Goal: Transaction & Acquisition: Purchase product/service

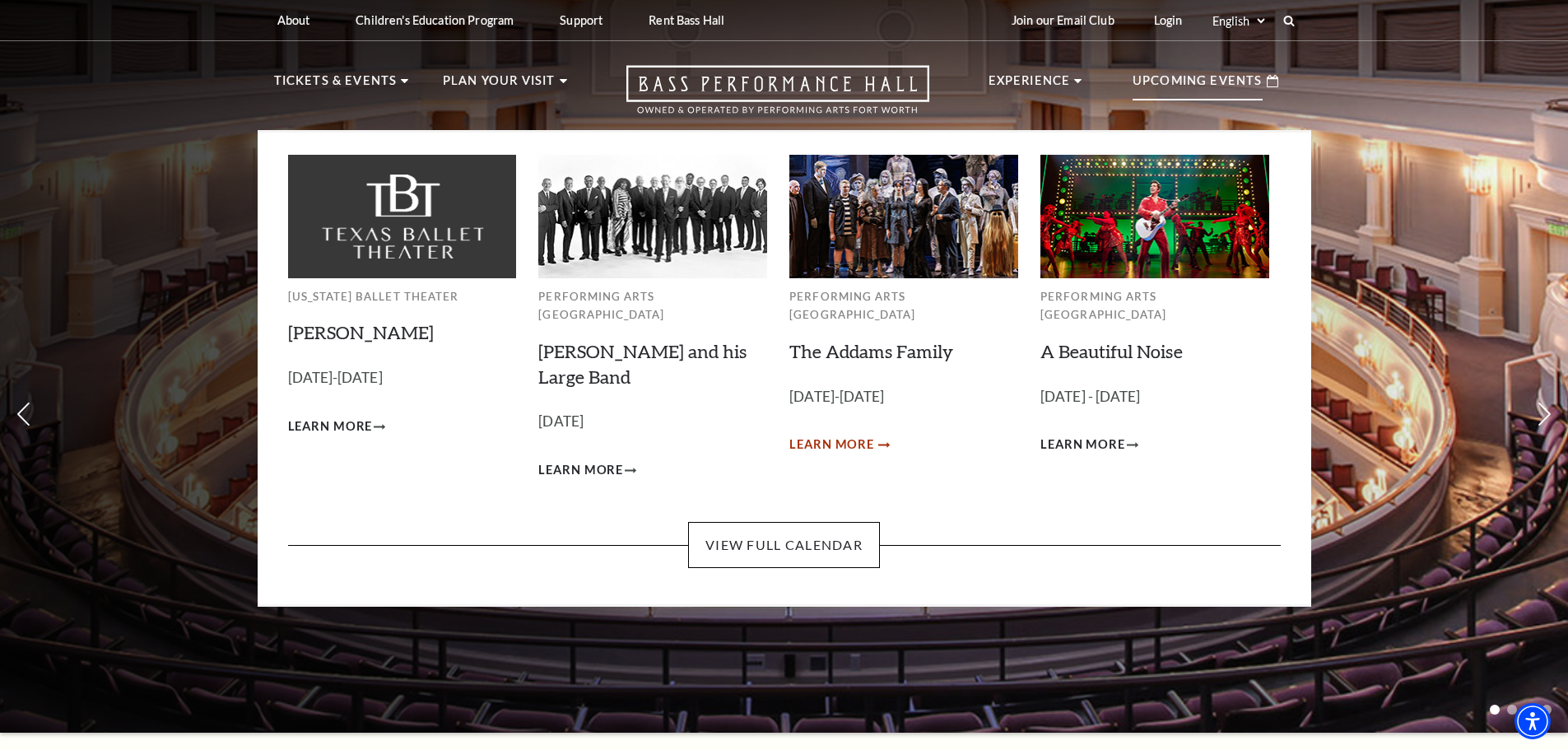
click at [749, 435] on span "Learn More" at bounding box center [832, 445] width 85 height 21
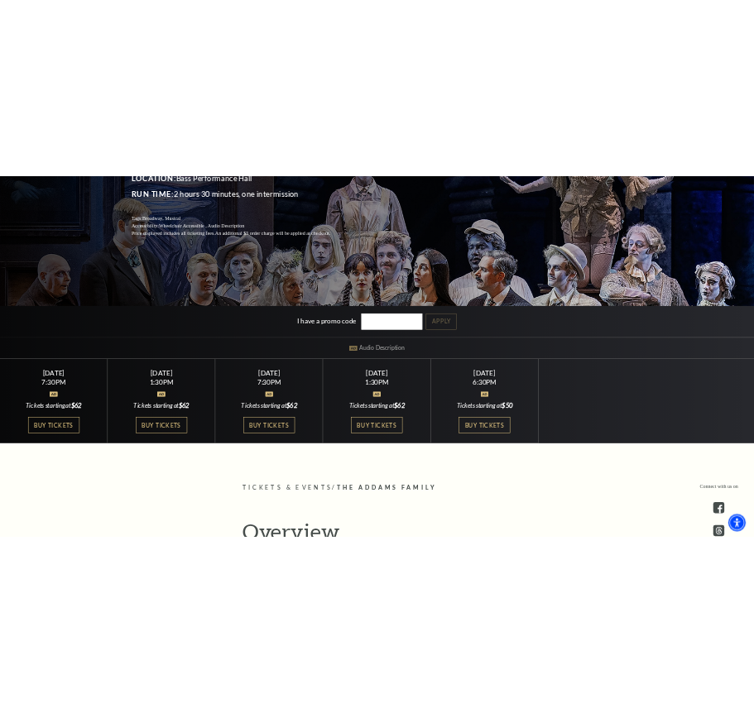
scroll to position [331, 0]
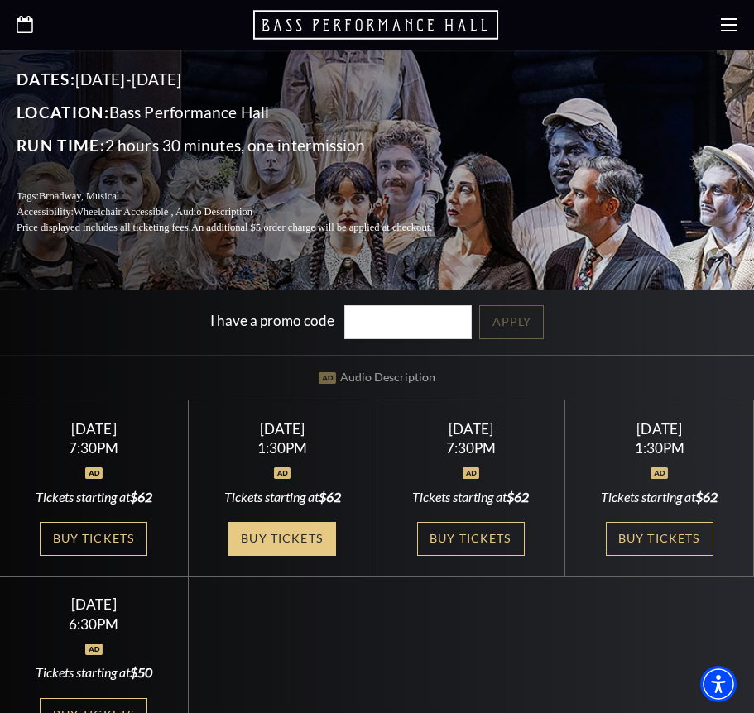
click at [270, 536] on link "Buy Tickets" at bounding box center [282, 539] width 108 height 34
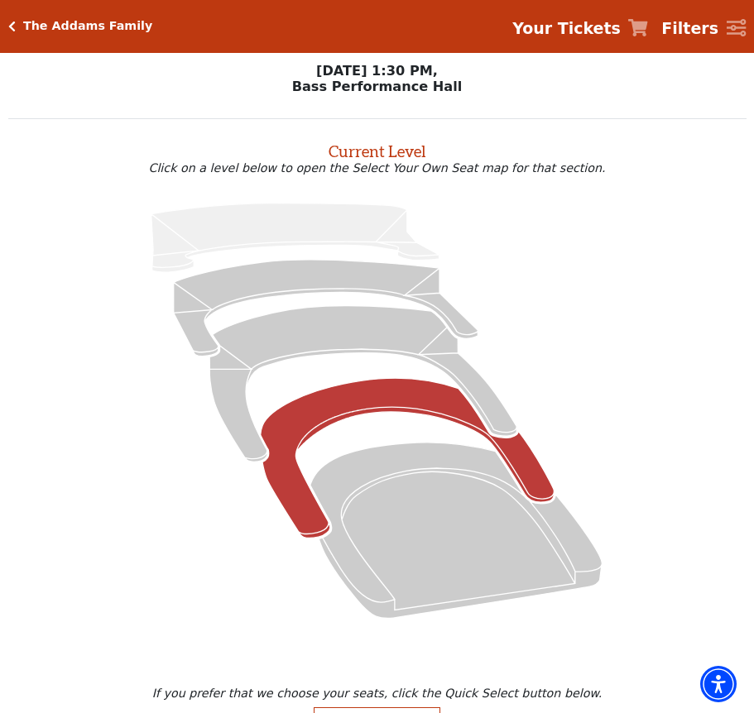
click at [335, 405] on icon at bounding box center [408, 458] width 294 height 160
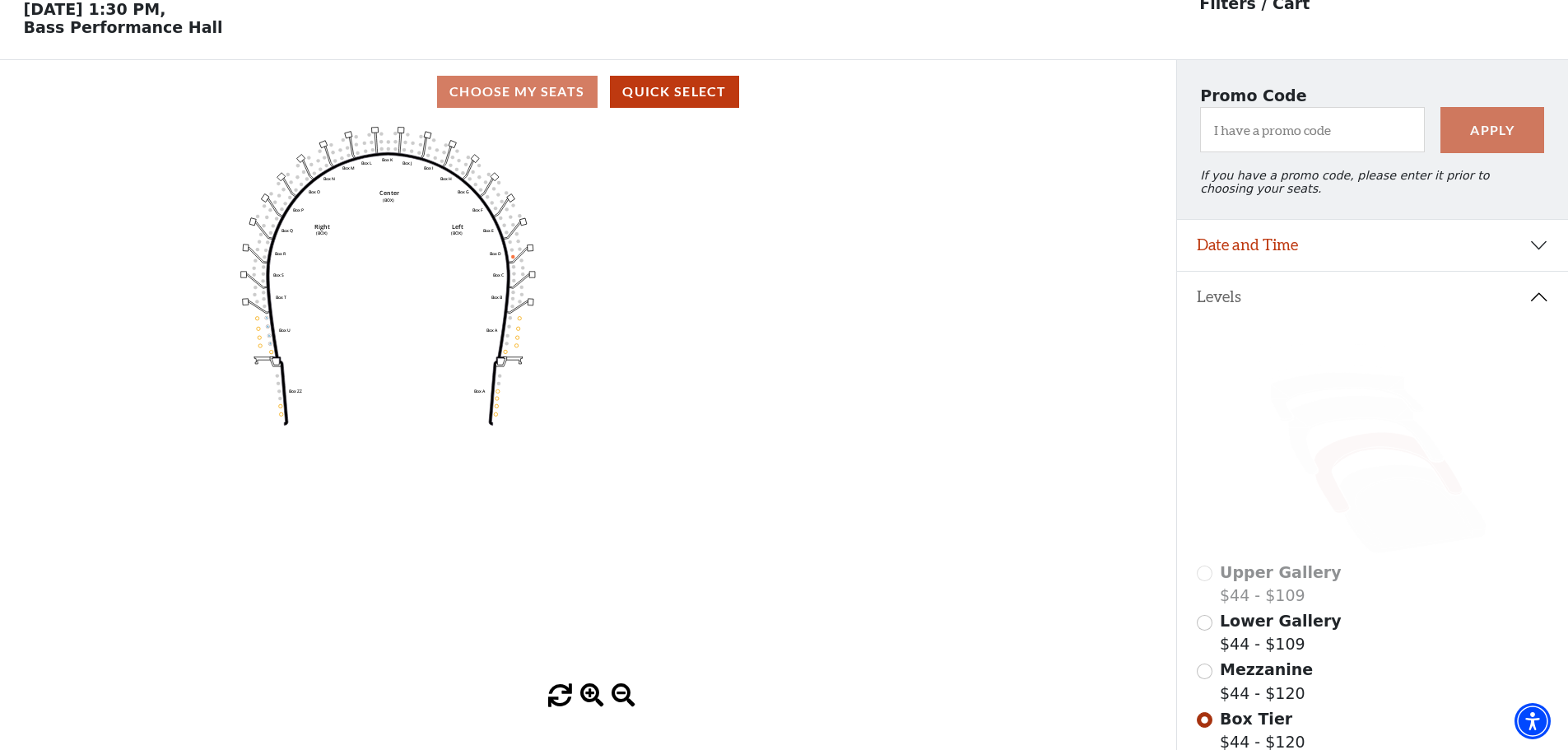
scroll to position [159, 0]
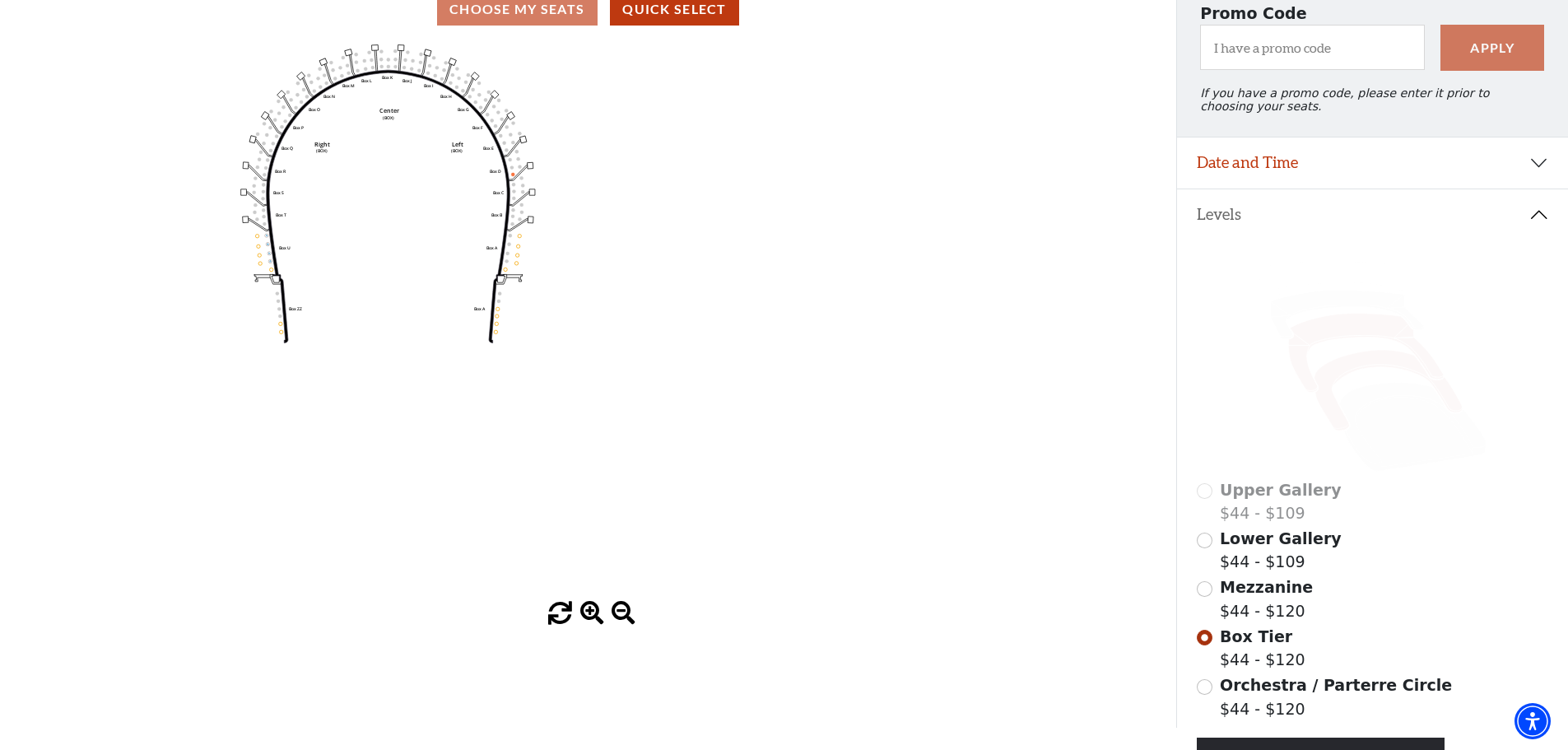
click at [761, 349] on icon at bounding box center [1366, 352] width 155 height 79
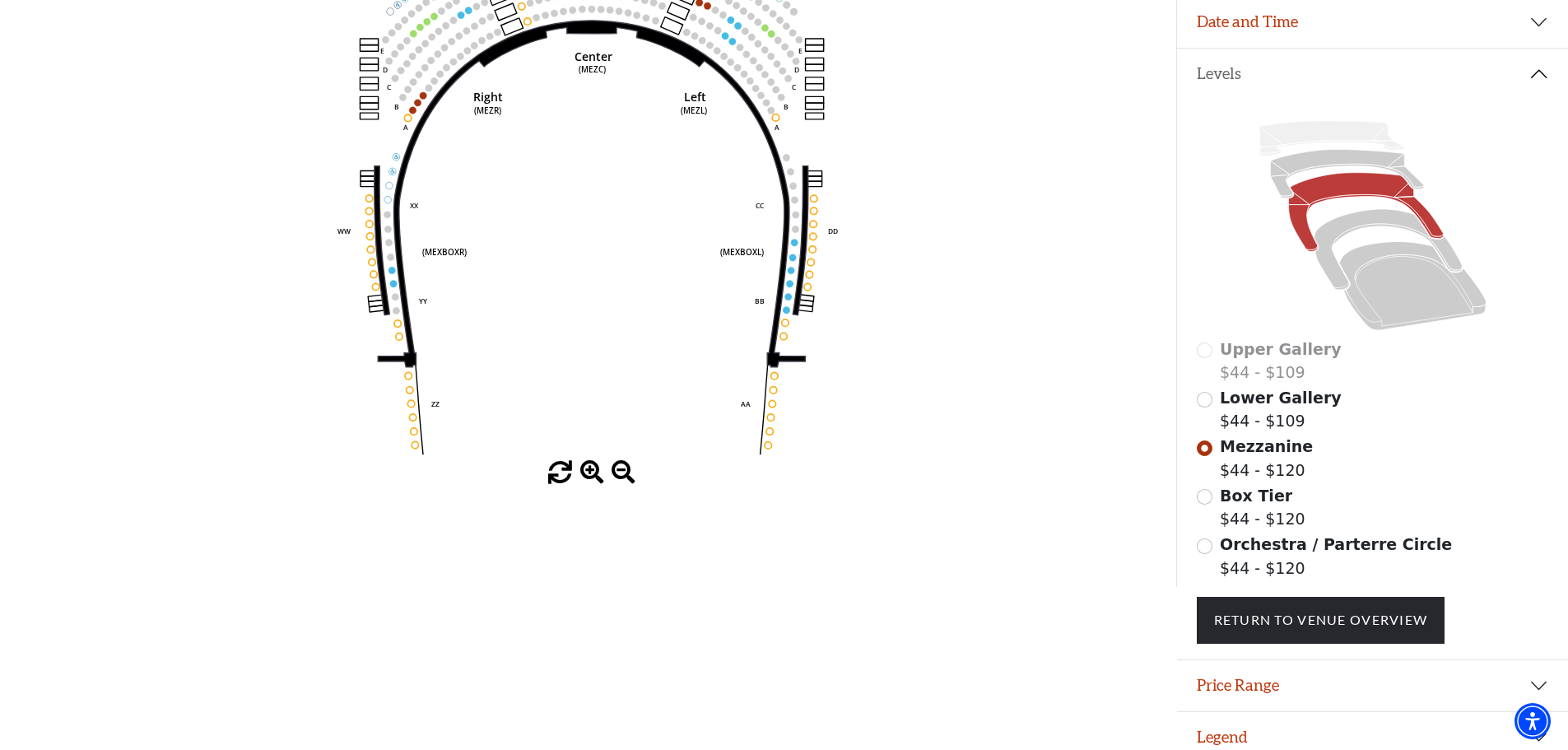
scroll to position [323, 0]
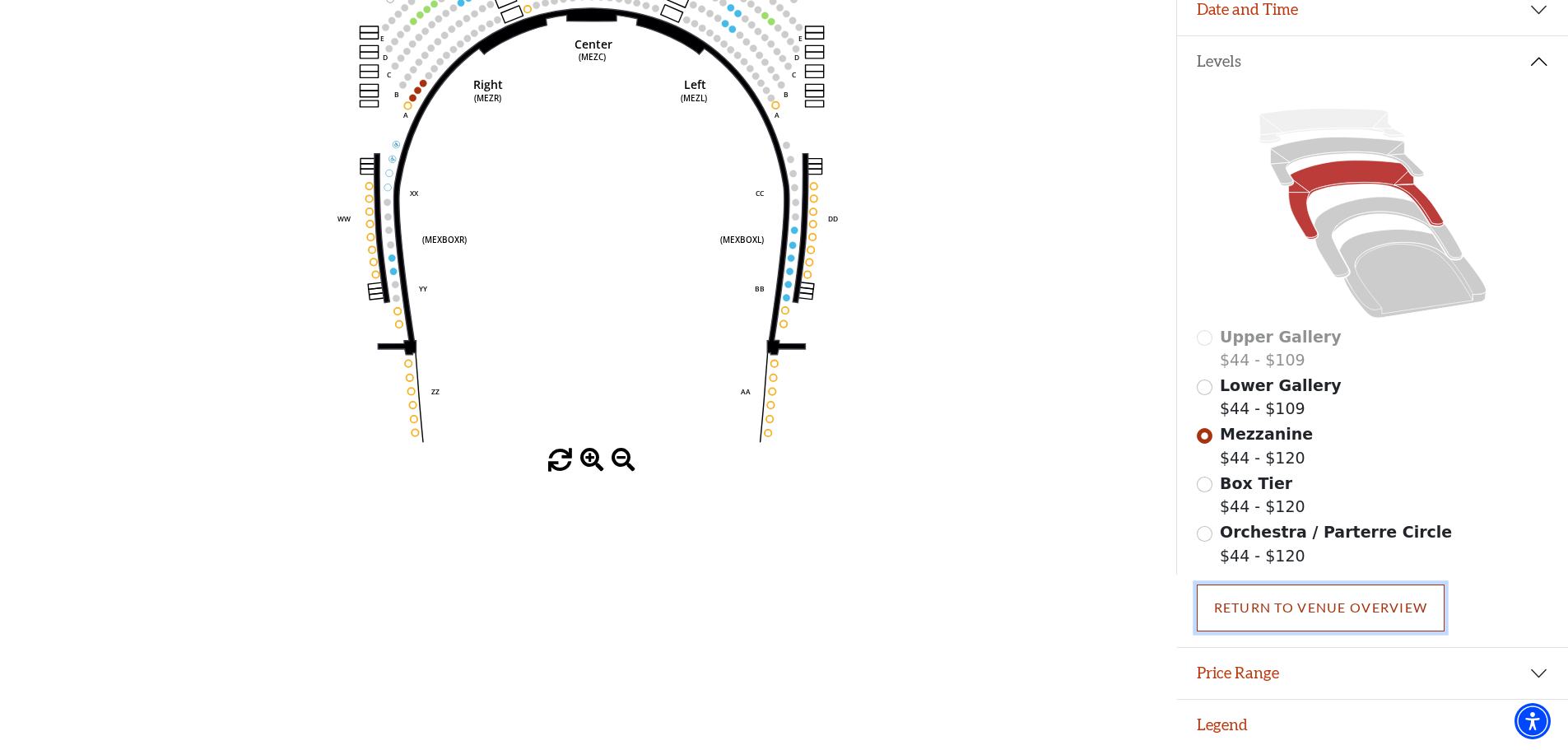
click at [761, 592] on link "Return To Venue Overview" at bounding box center [1321, 608] width 249 height 46
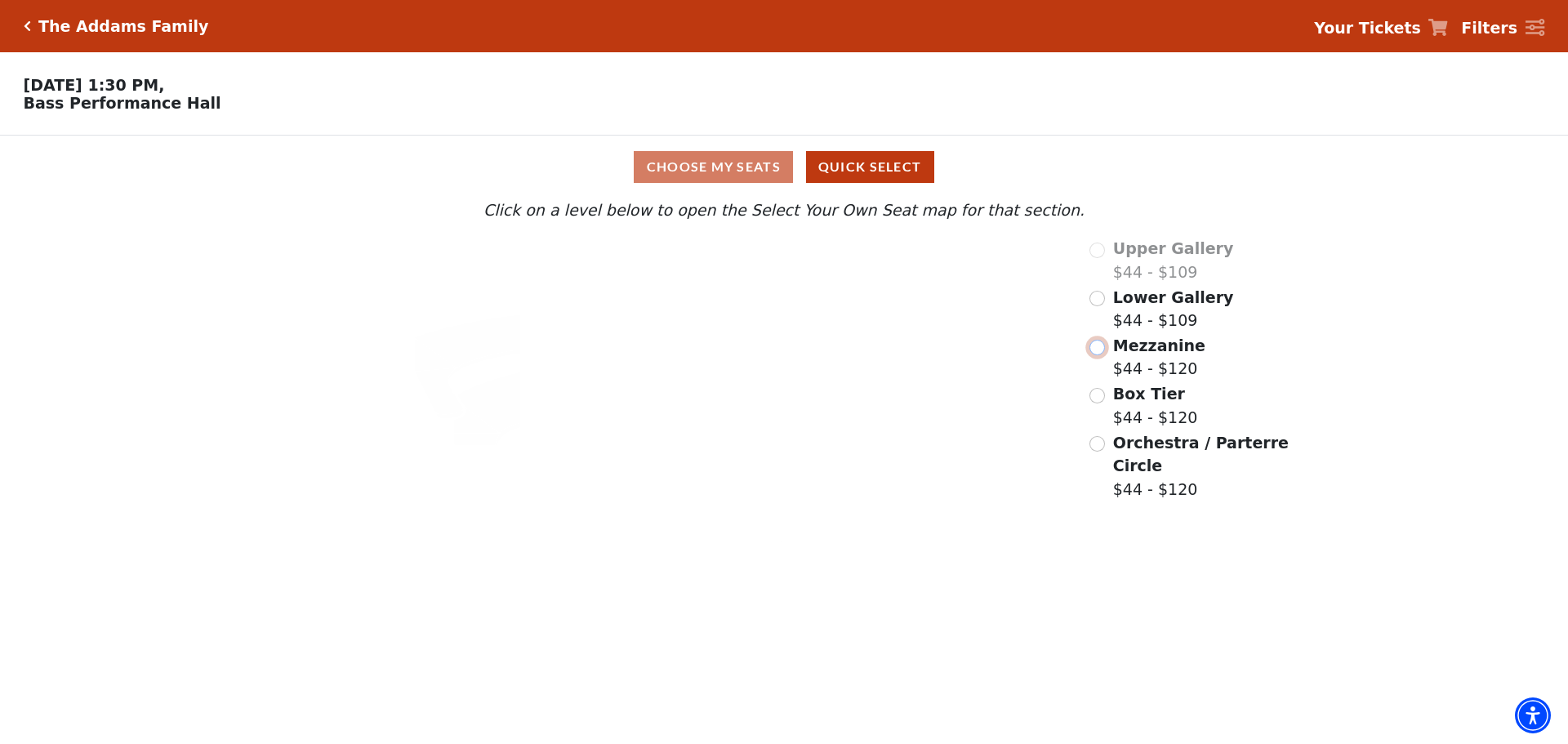
click at [755, 355] on input "Mezzanine$44 - $120\a" at bounding box center [1097, 347] width 16 height 16
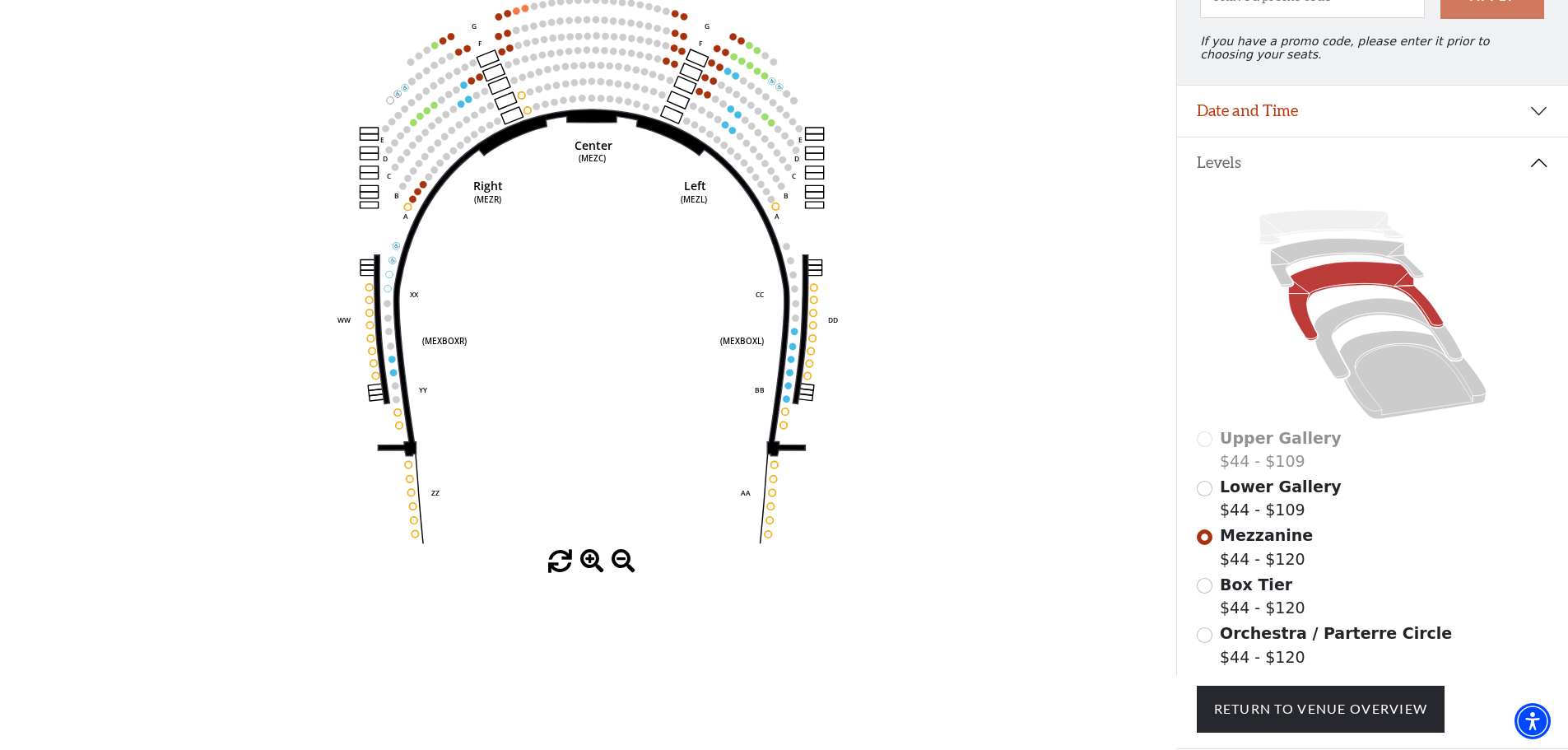
scroll to position [247, 0]
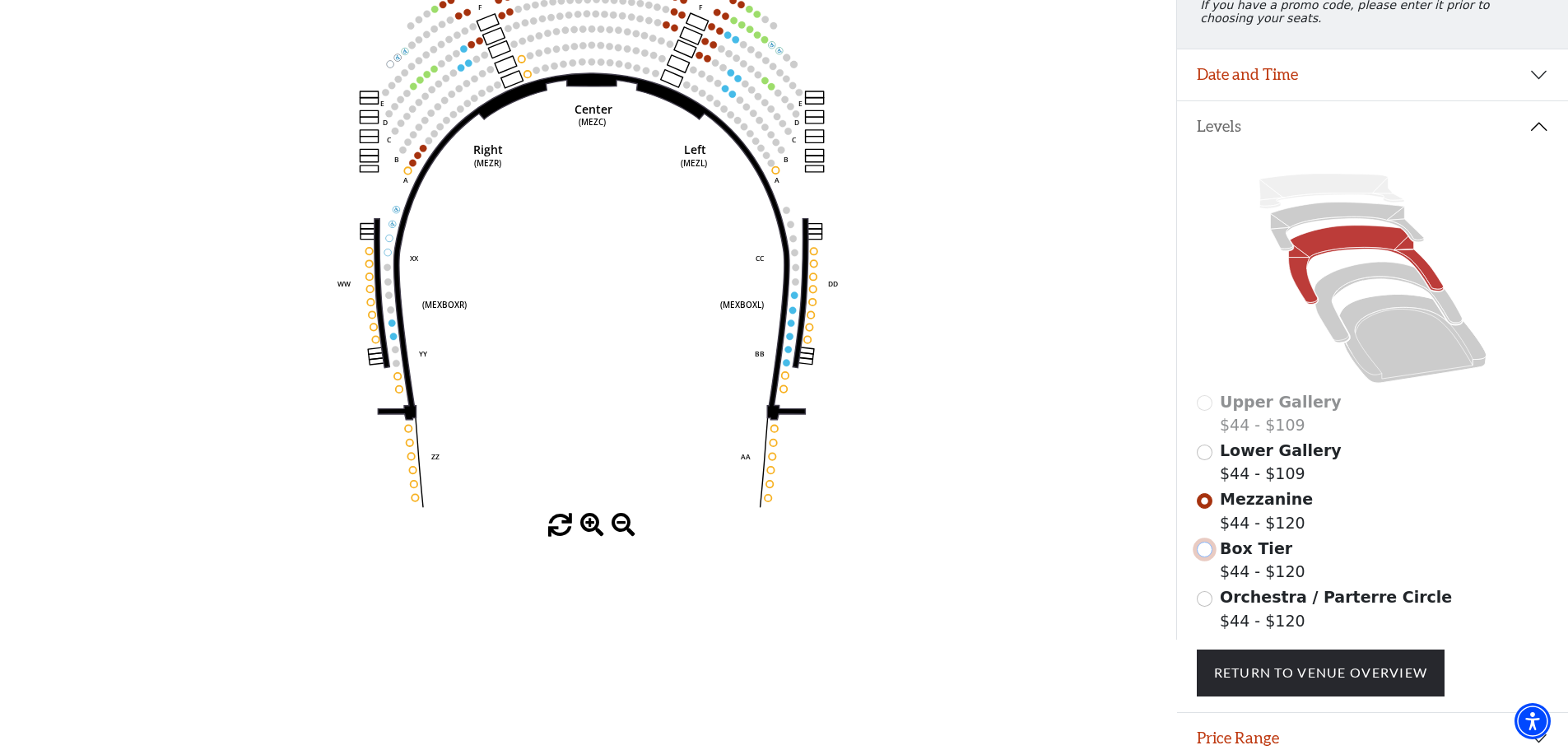
click at [761, 557] on input "Box Tier$44 - $120\a" at bounding box center [1205, 550] width 16 height 16
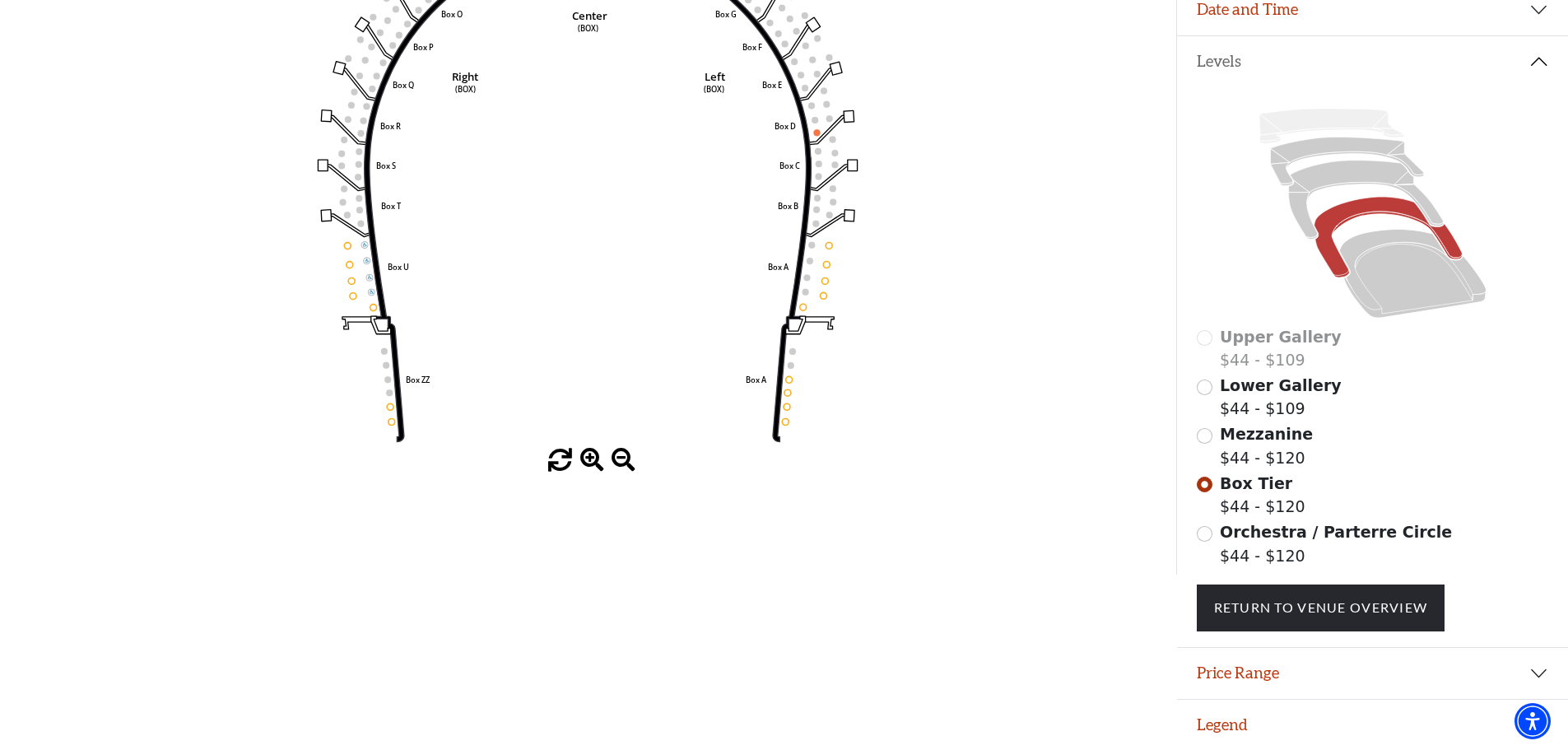
scroll to position [323, 0]
click at [761, 671] on button "Price Range" at bounding box center [1372, 672] width 391 height 51
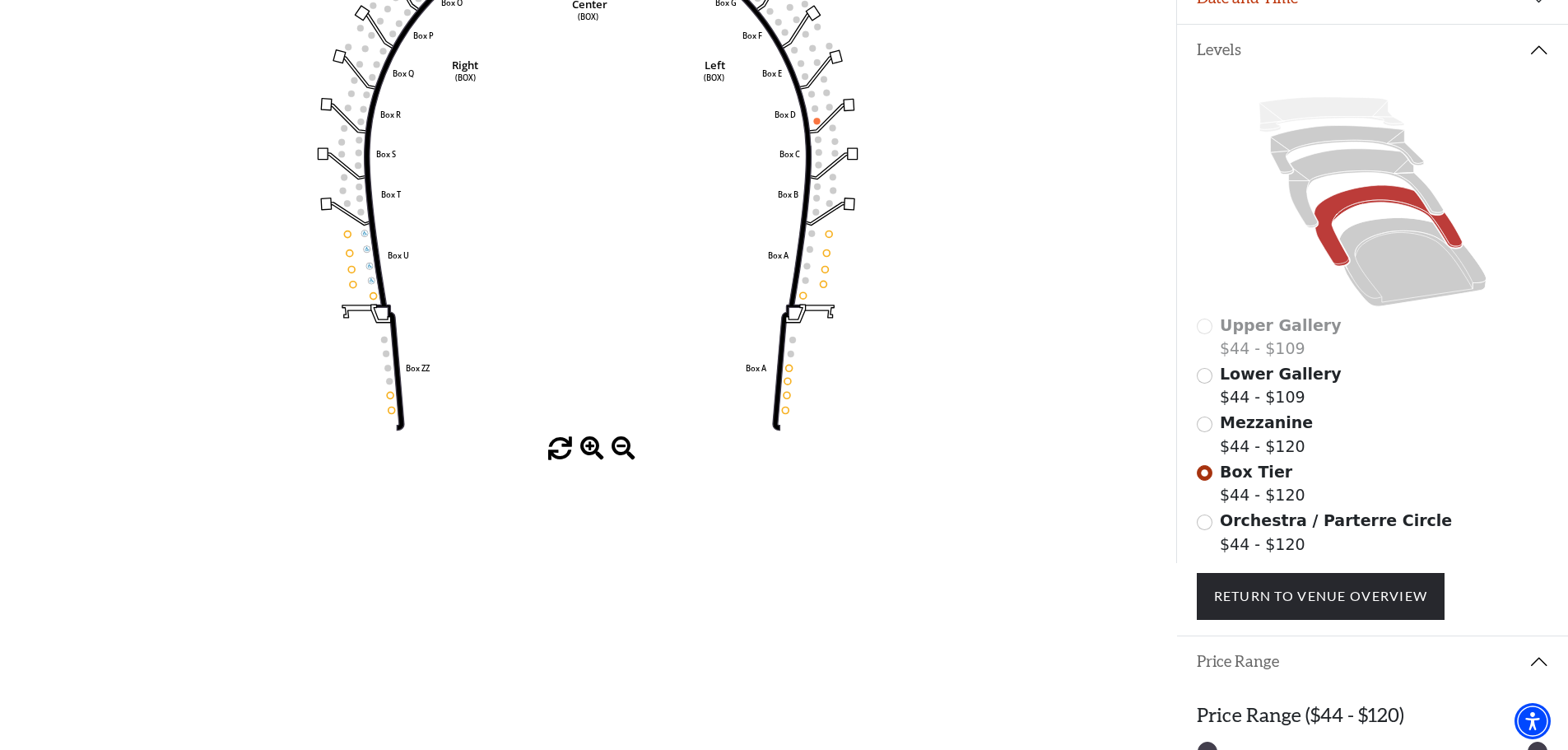
scroll to position [406, 0]
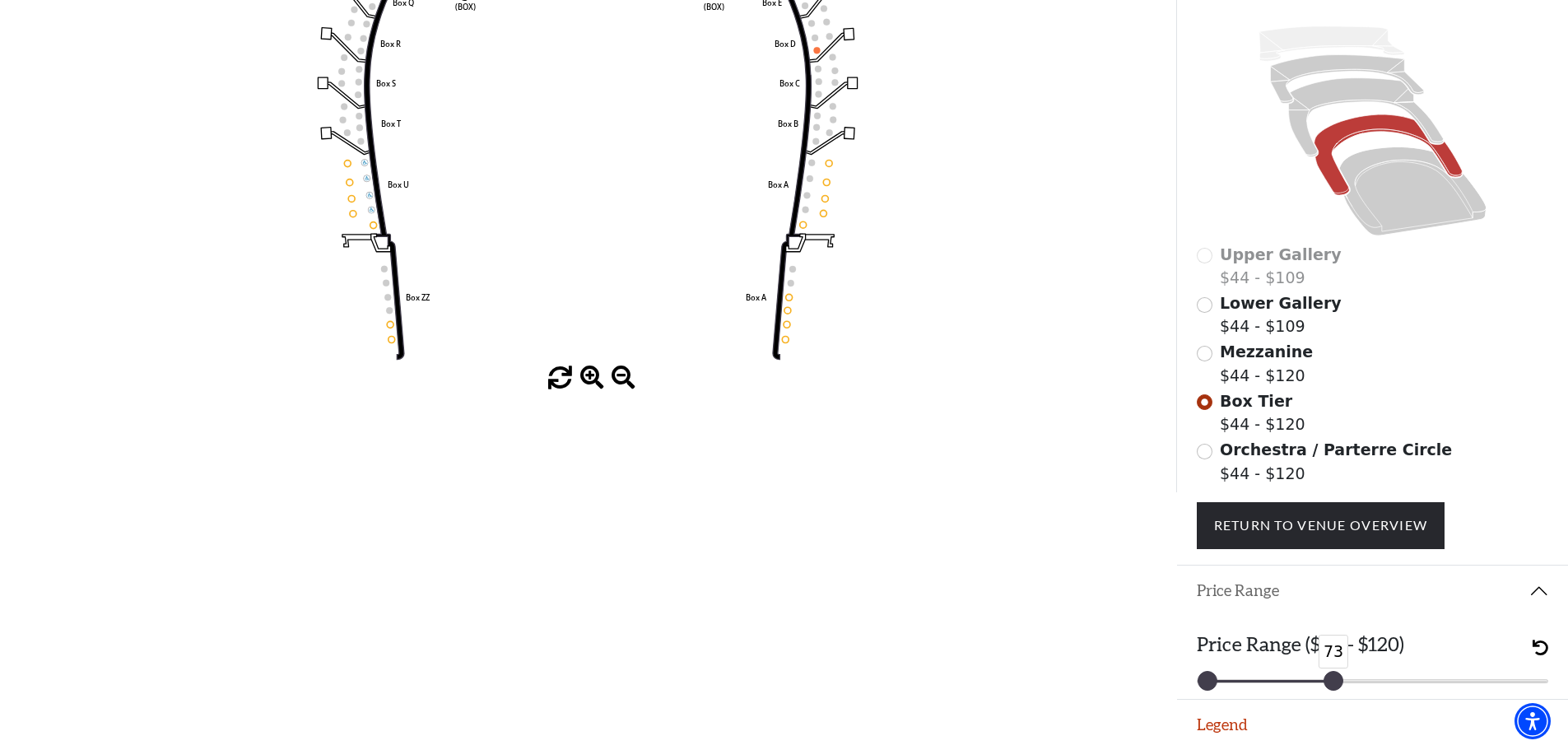
drag, startPoint x: 1538, startPoint y: 679, endPoint x: 1334, endPoint y: 677, distance: 204.0
click at [761, 677] on div at bounding box center [1334, 680] width 18 height 18
click at [761, 306] on input "Lower Gallery$44 - $109\a" at bounding box center [1205, 305] width 16 height 16
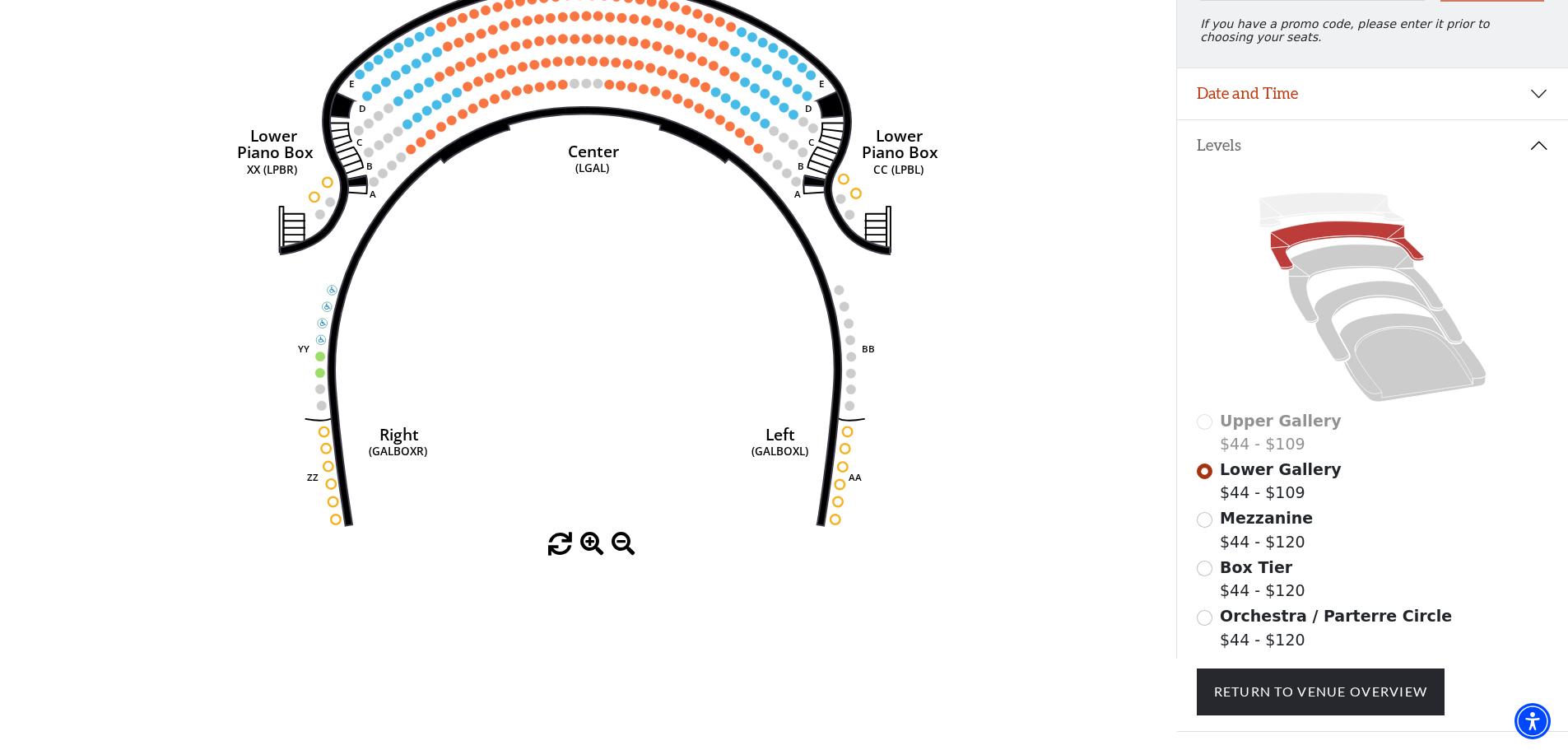
scroll to position [323, 0]
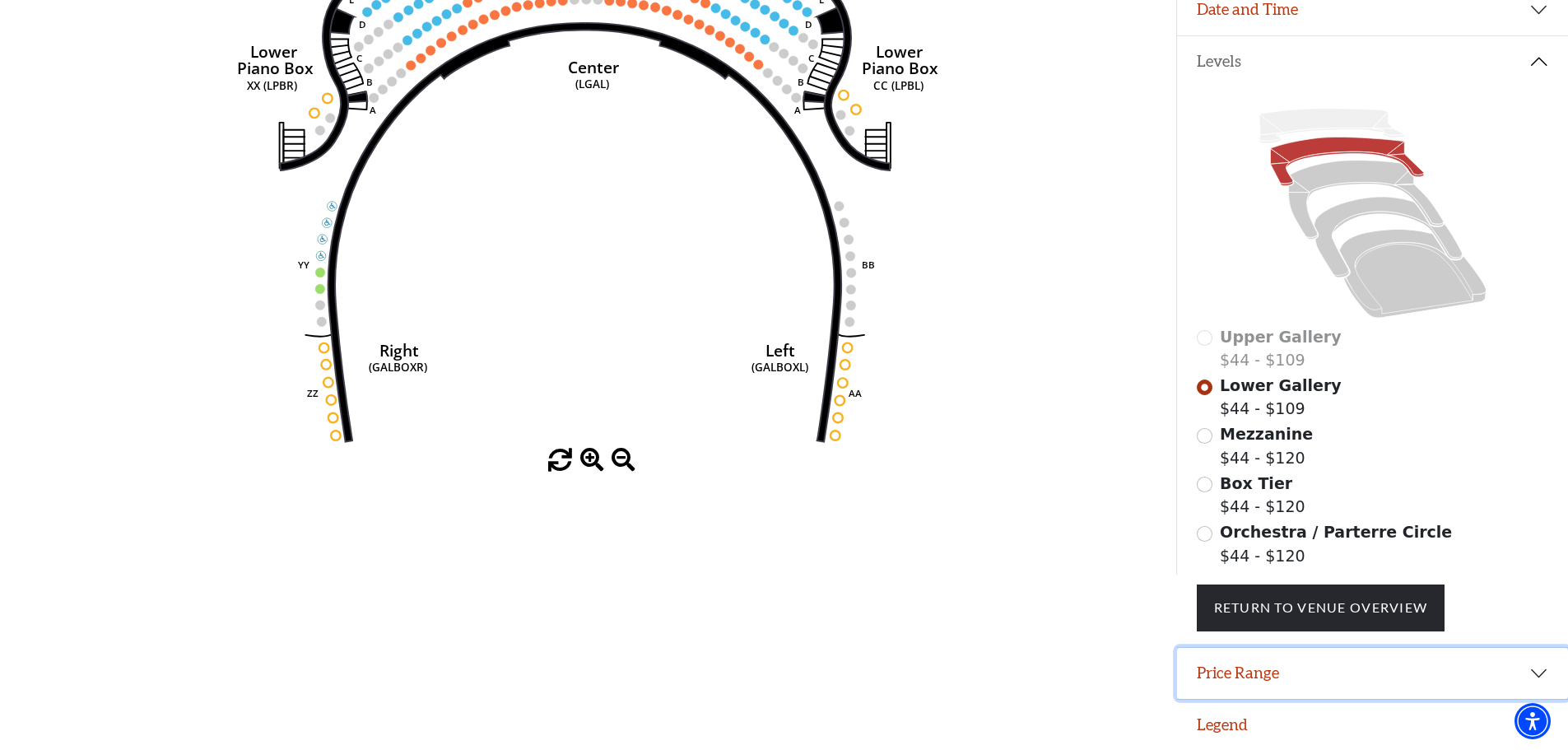
click at [761, 657] on button "Price Range" at bounding box center [1372, 672] width 391 height 51
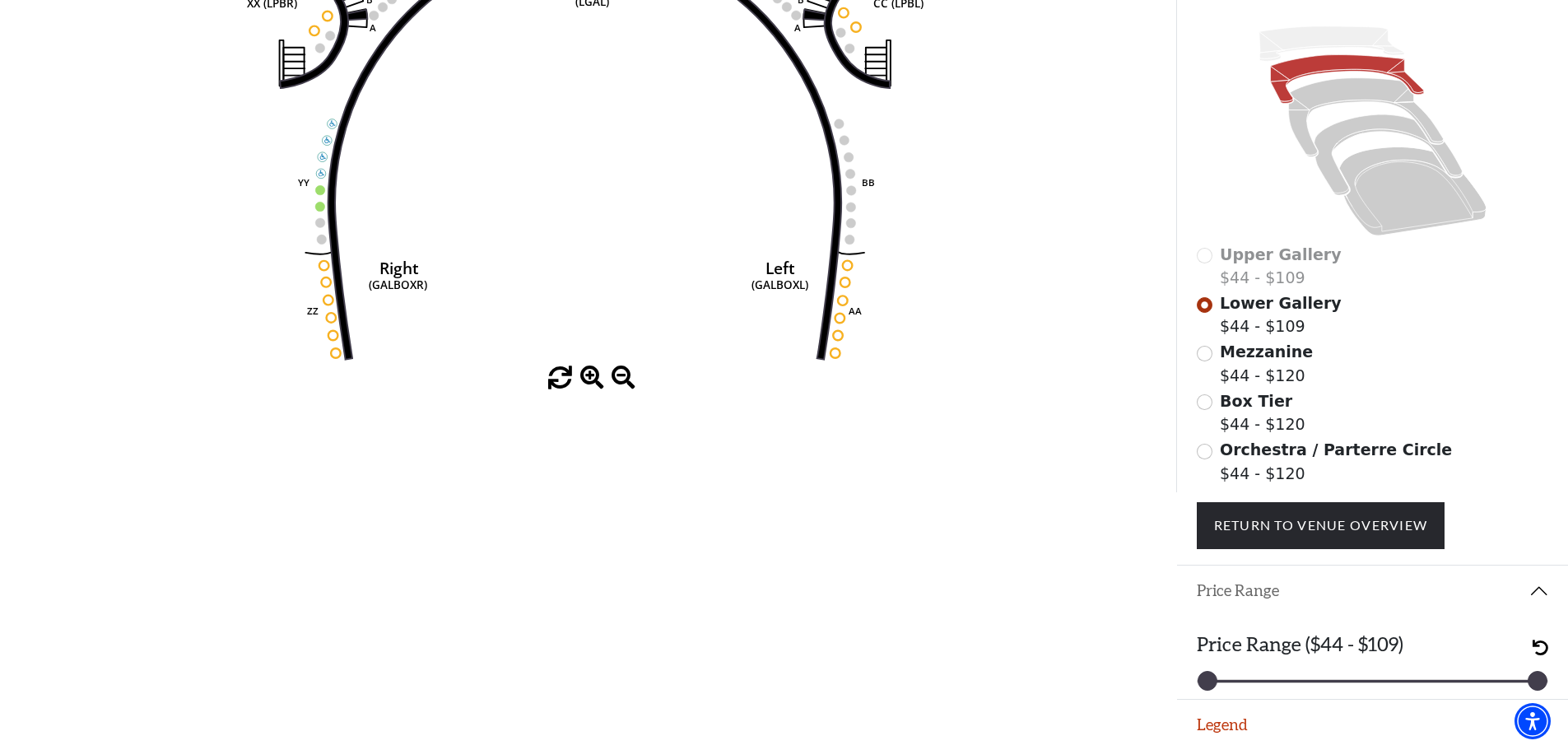
scroll to position [406, 0]
drag, startPoint x: 1537, startPoint y: 676, endPoint x: 1339, endPoint y: 673, distance: 198.0
click at [761, 673] on div at bounding box center [1339, 680] width 18 height 18
drag, startPoint x: 1338, startPoint y: 682, endPoint x: 1461, endPoint y: 696, distance: 123.8
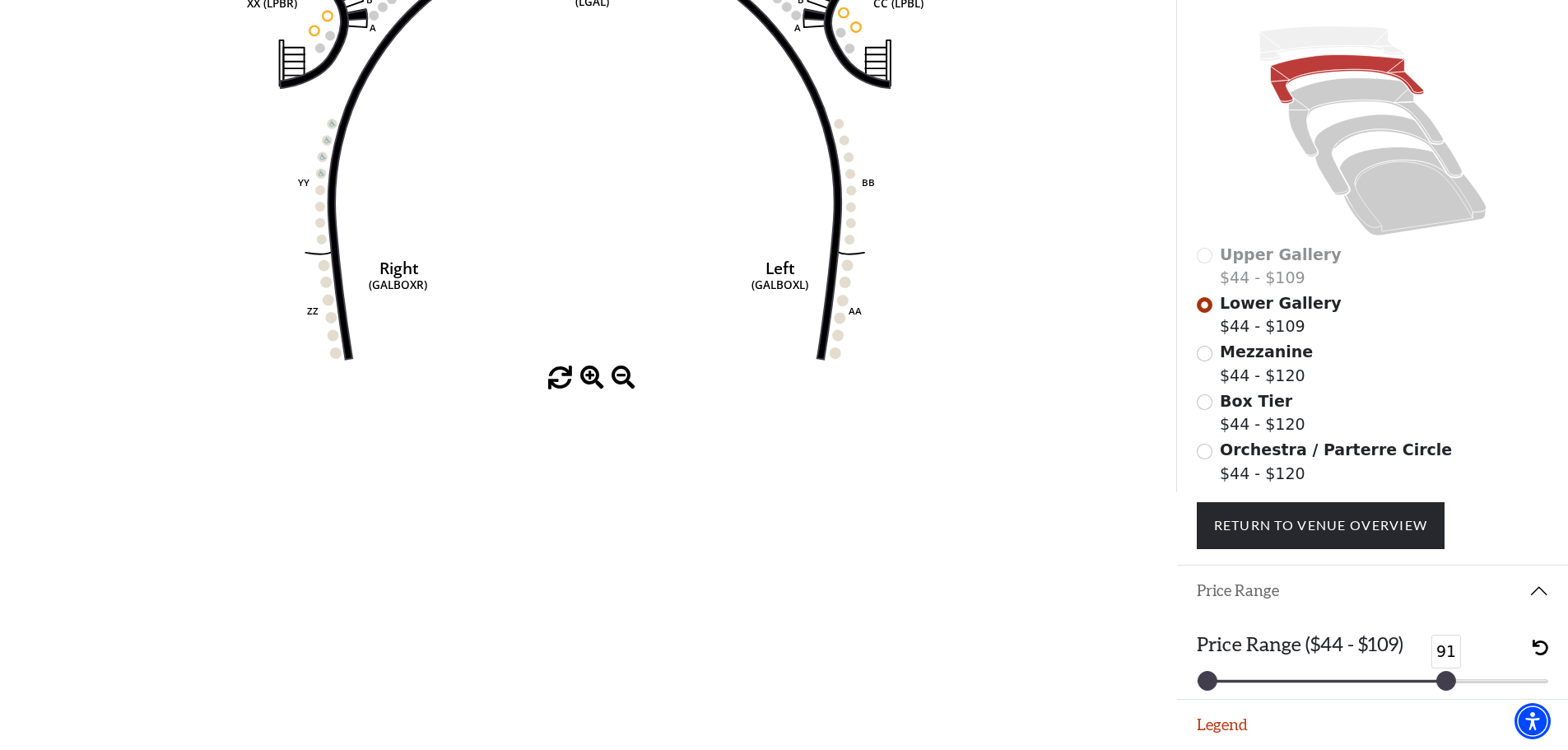
click at [761, 696] on div "Price Range ($44 - $109) 44 91" at bounding box center [1372, 657] width 391 height 83
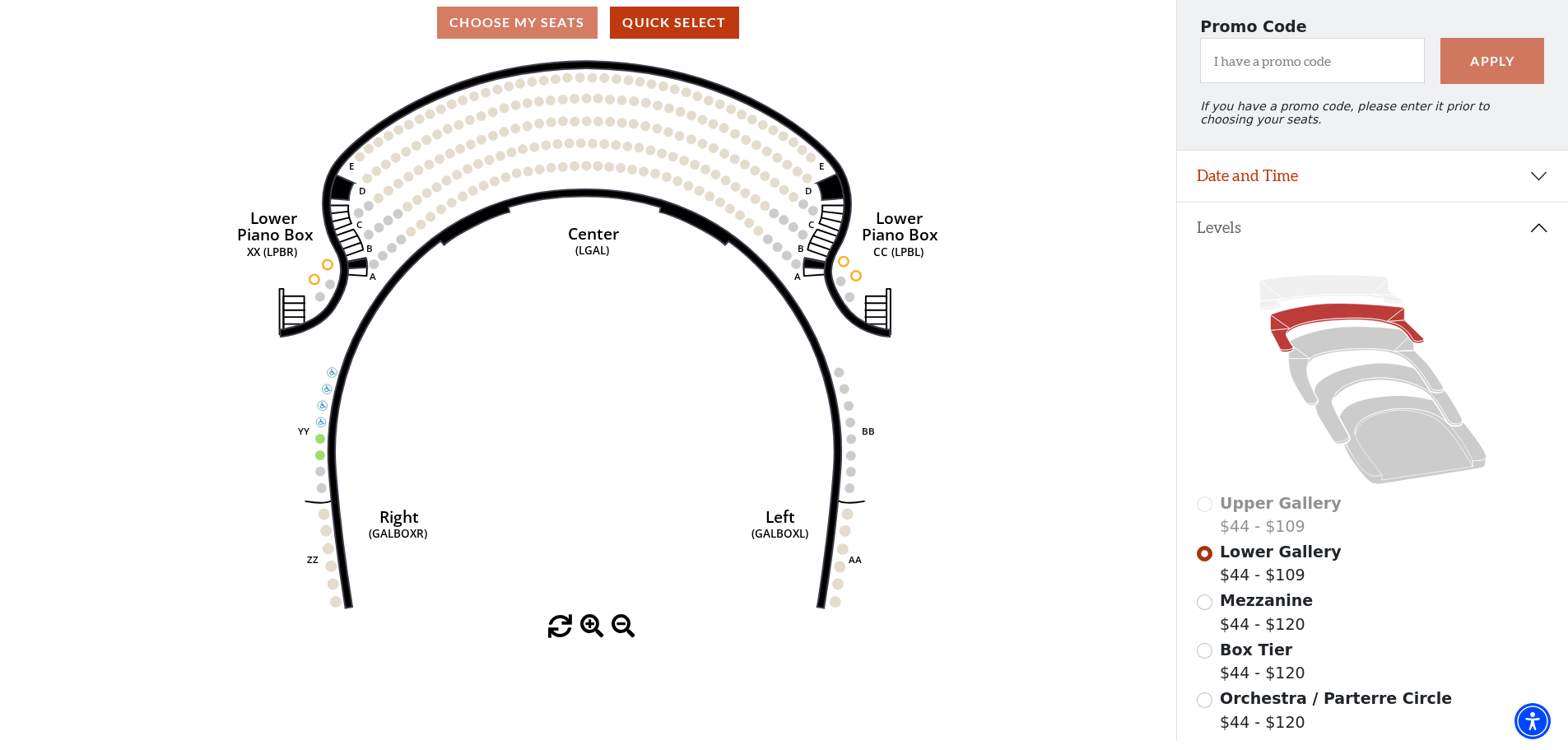
scroll to position [241, 0]
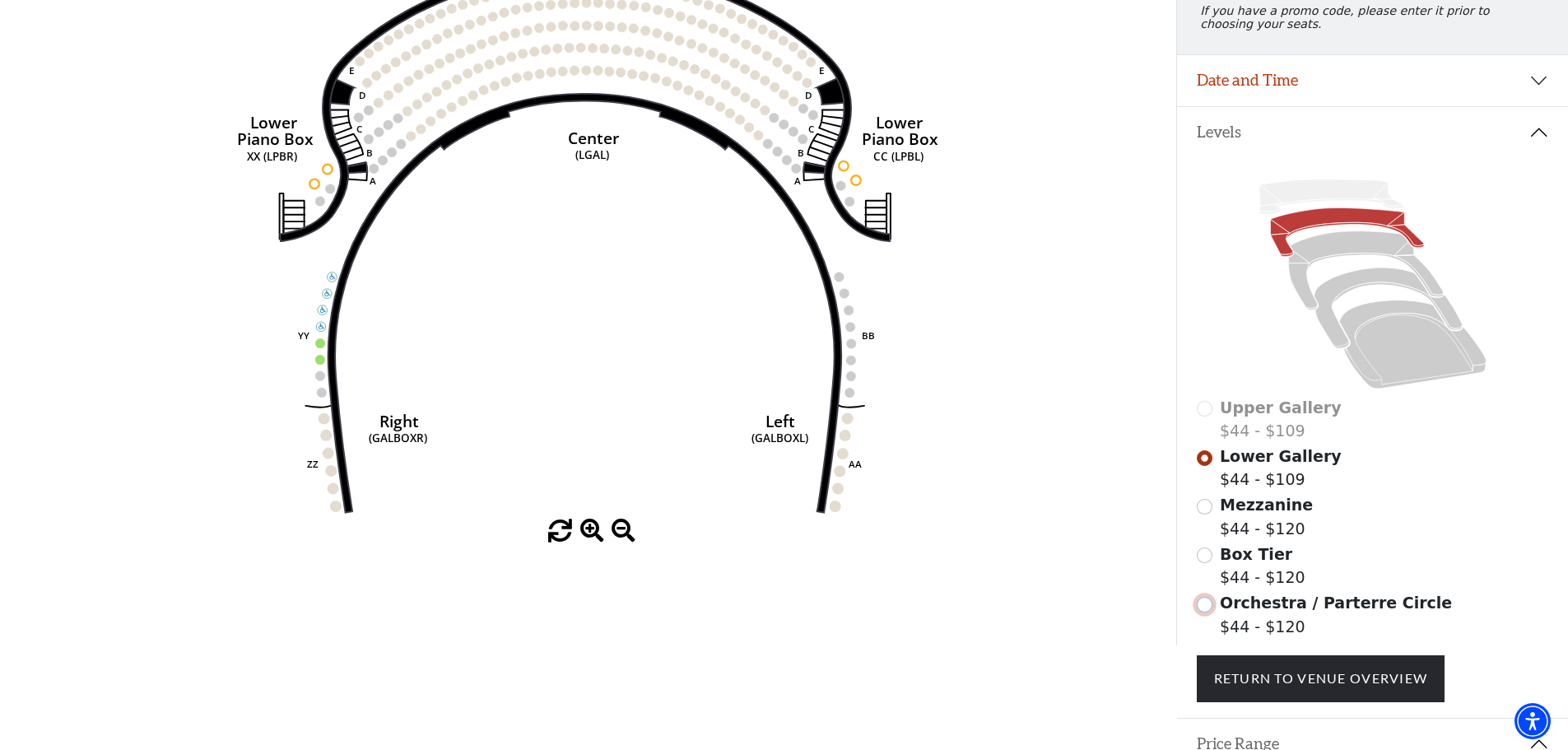
click at [761, 613] on input "Orchestra / Parterre Circle$44 - $120\a" at bounding box center [1205, 605] width 16 height 16
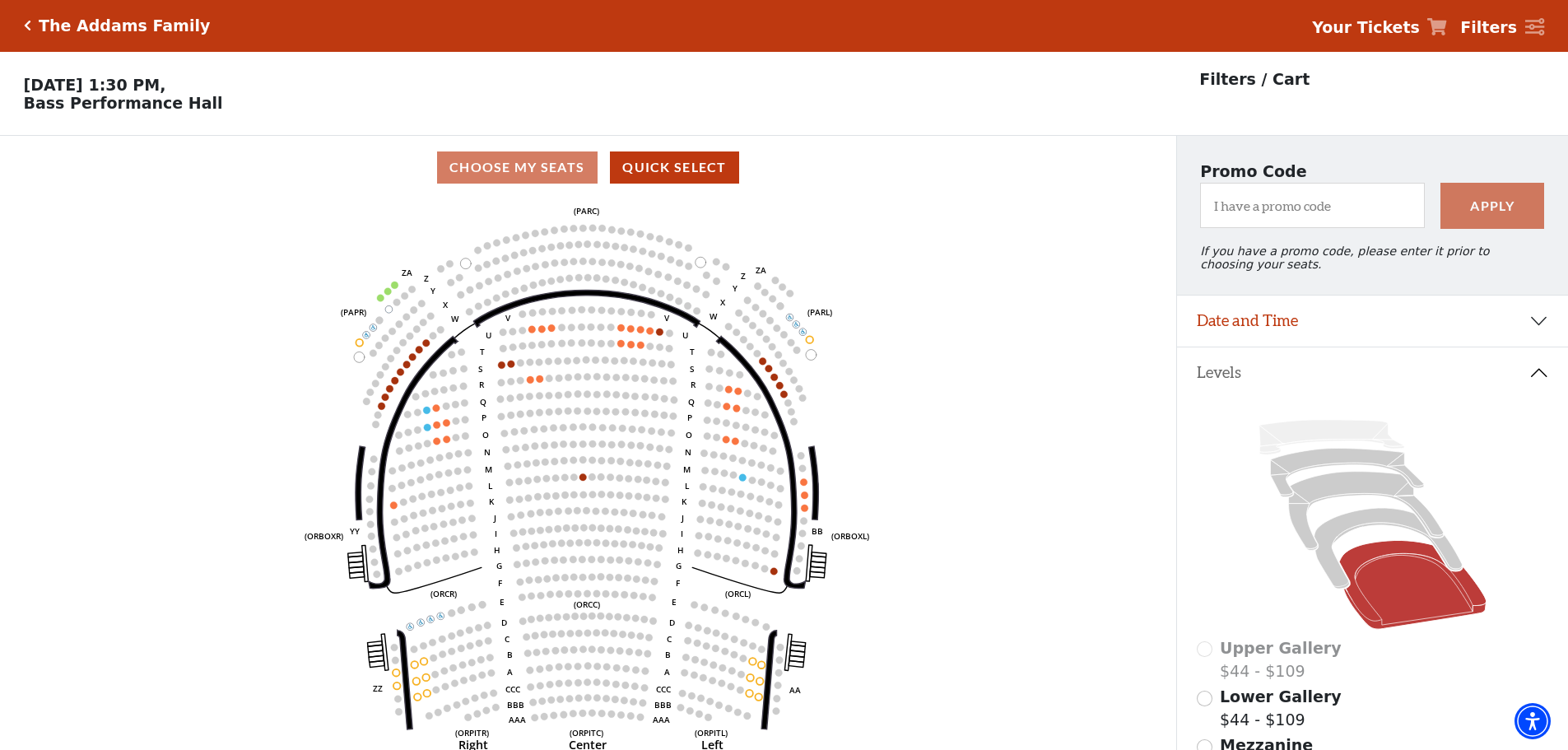
scroll to position [0, 0]
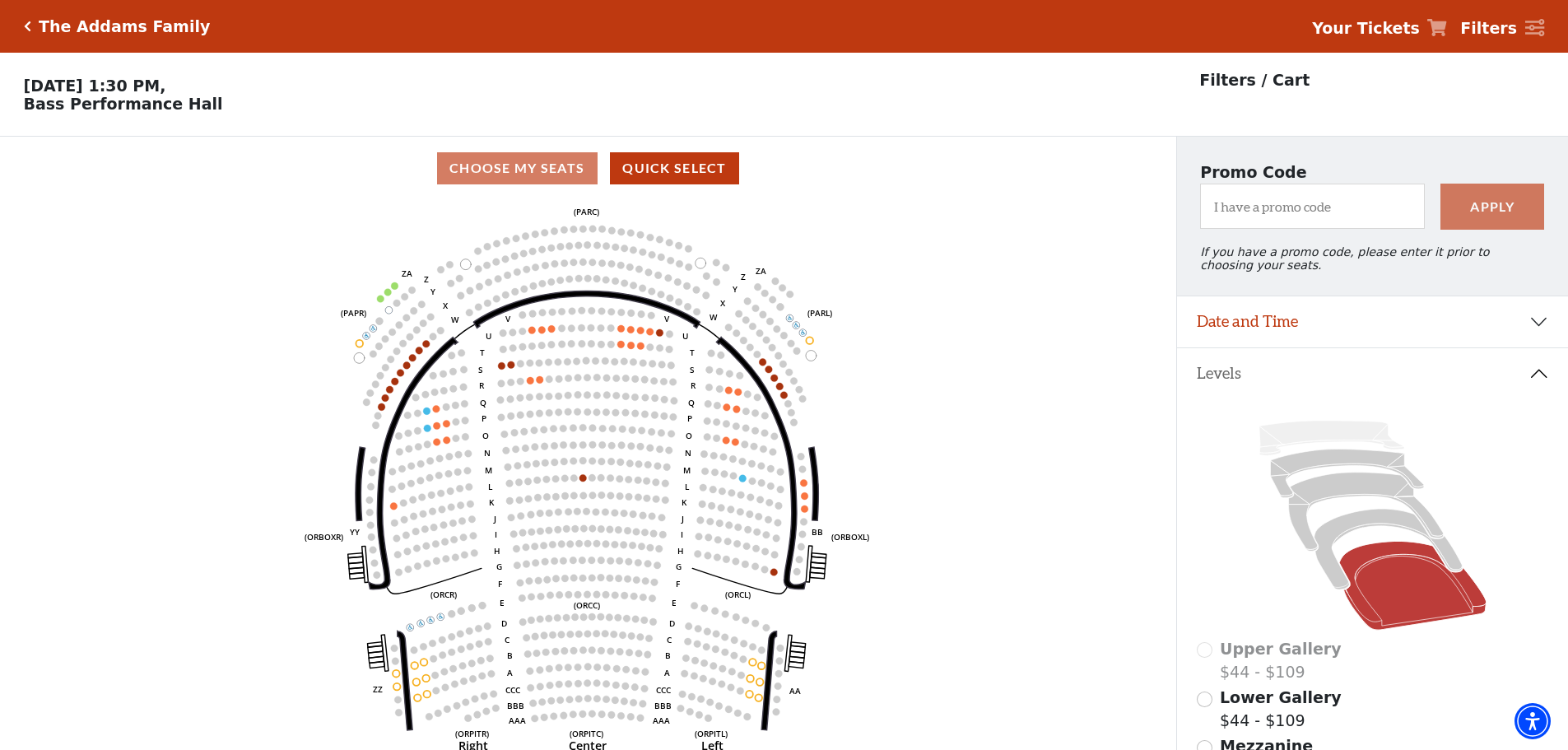
click at [761, 84] on p "Filters / Cart" at bounding box center [1255, 81] width 110 height 24
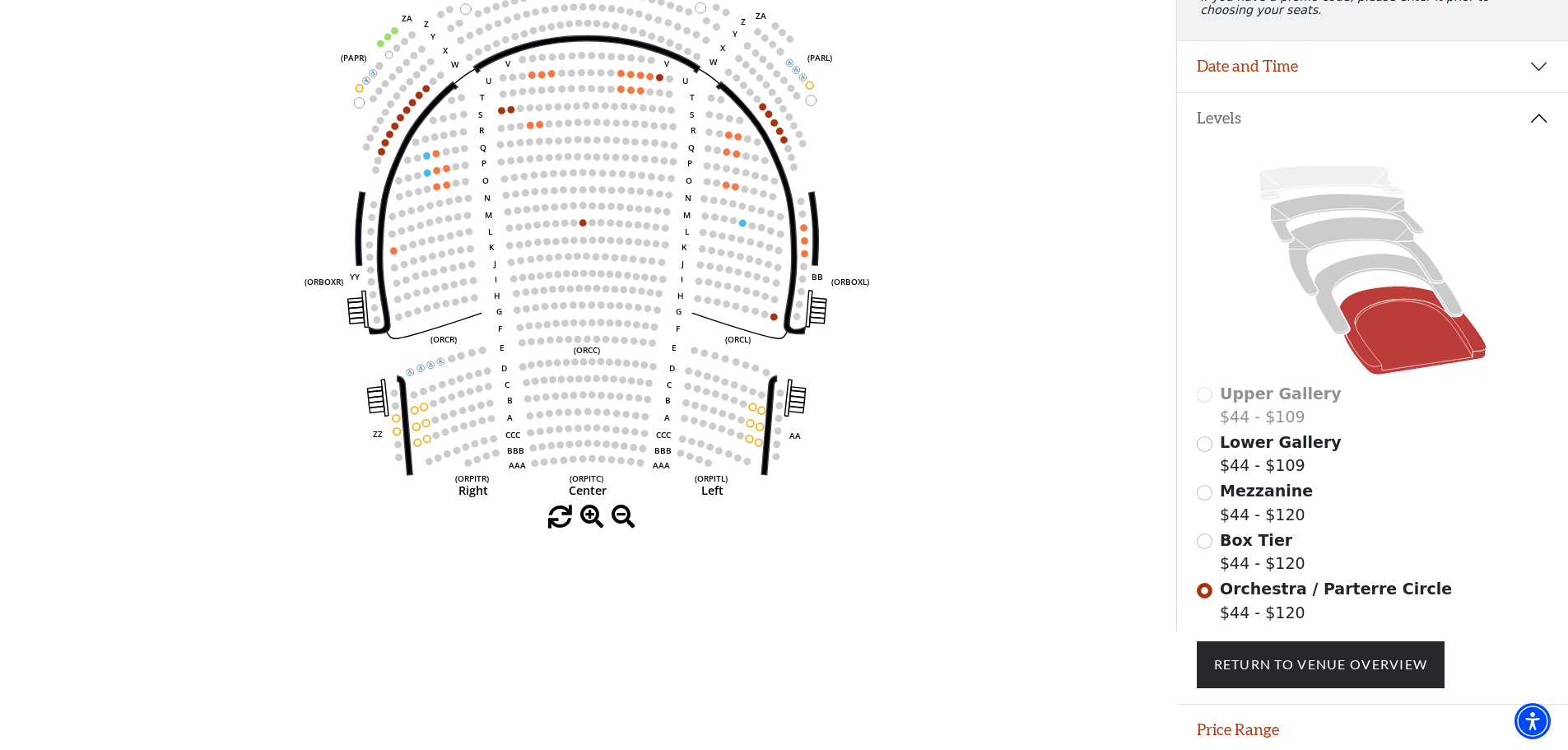
scroll to position [323, 0]
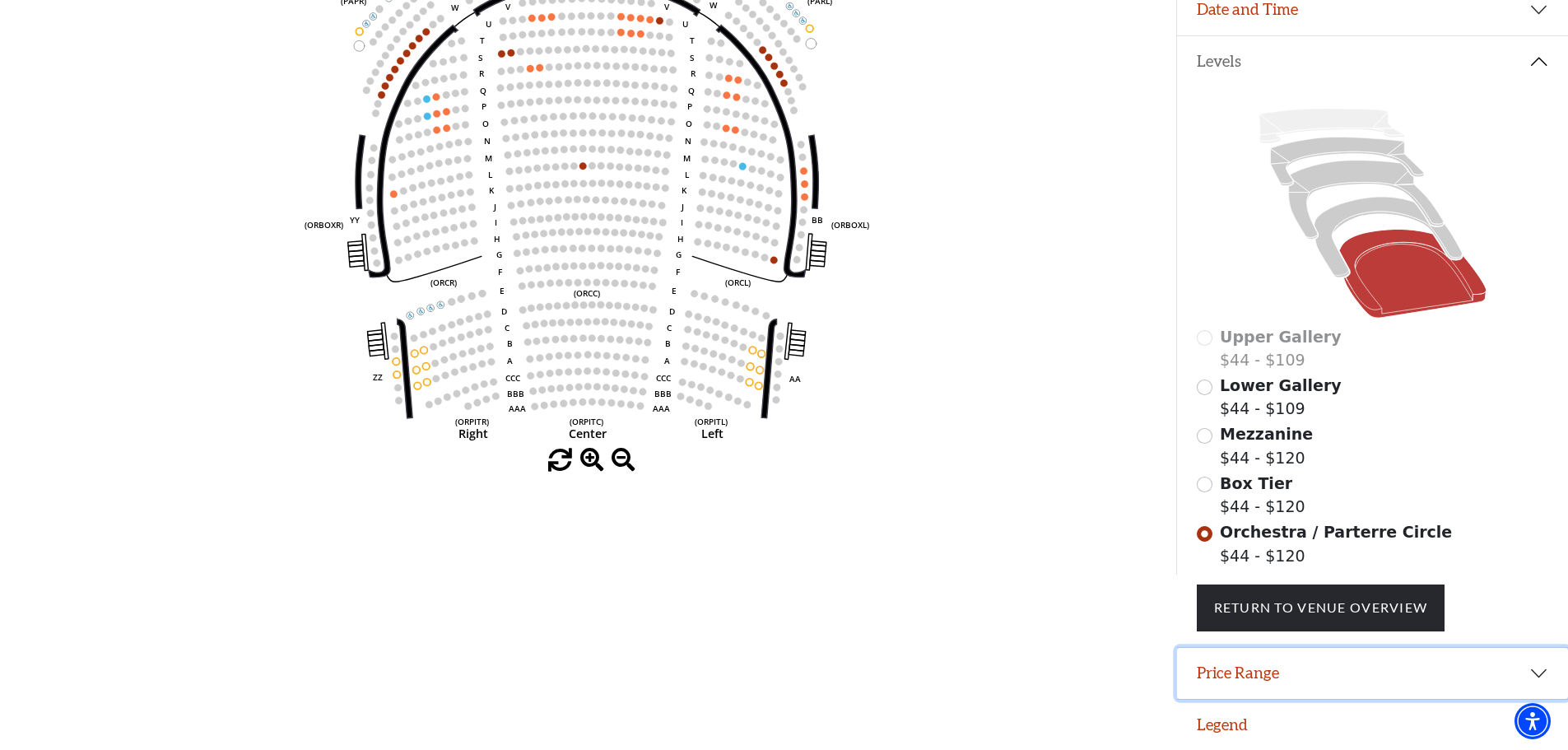
click at [761, 687] on button "Price Range" at bounding box center [1372, 672] width 391 height 51
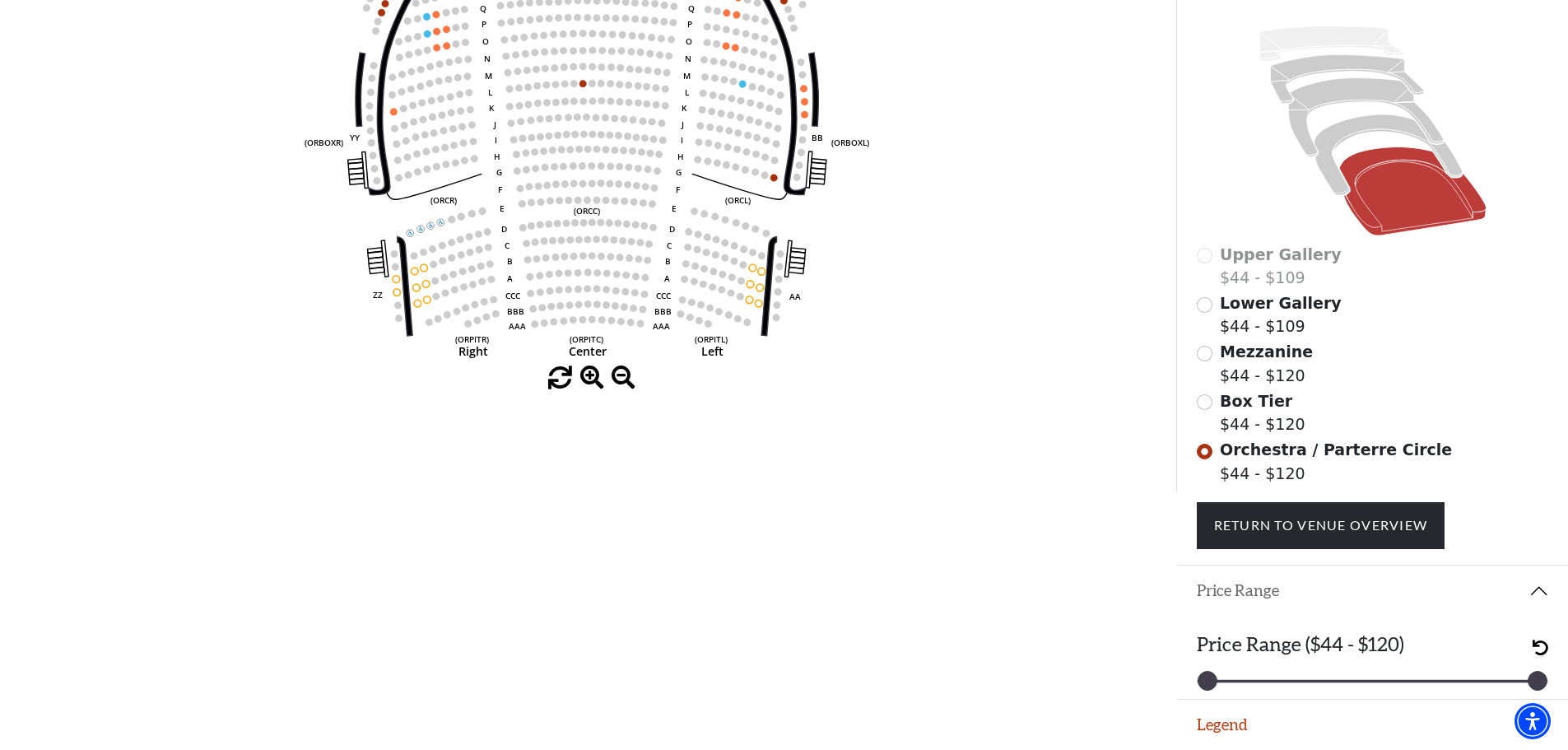
scroll to position [406, 0]
drag, startPoint x: 1472, startPoint y: 677, endPoint x: 1380, endPoint y: 677, distance: 92.0
click at [761, 677] on div at bounding box center [1382, 680] width 18 height 18
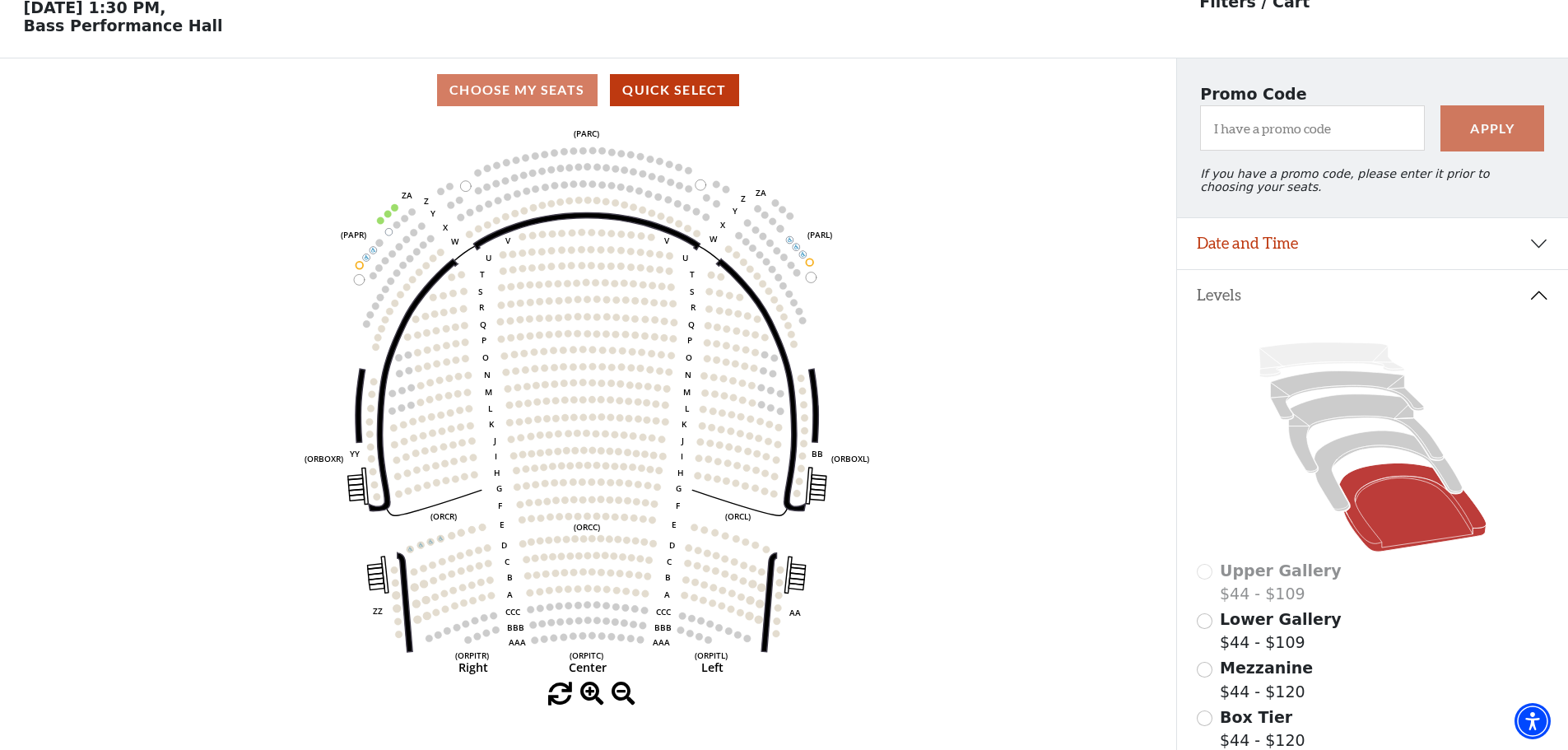
scroll to position [0, 0]
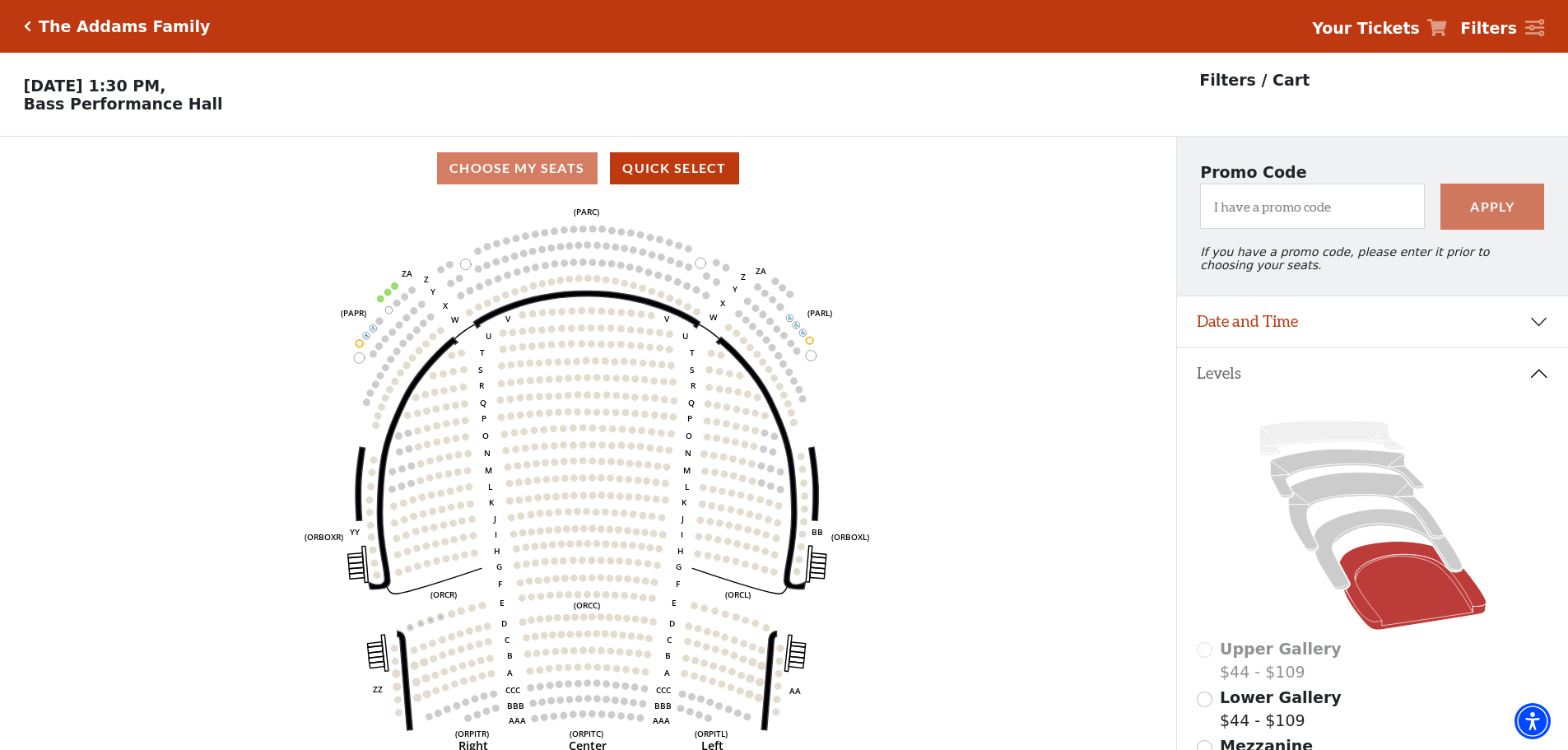
drag, startPoint x: 23, startPoint y: 21, endPoint x: 31, endPoint y: 31, distance: 12.8
click at [24, 21] on icon "Click here to go back to filters" at bounding box center [27, 27] width 7 height 12
